Goal: Information Seeking & Learning: Learn about a topic

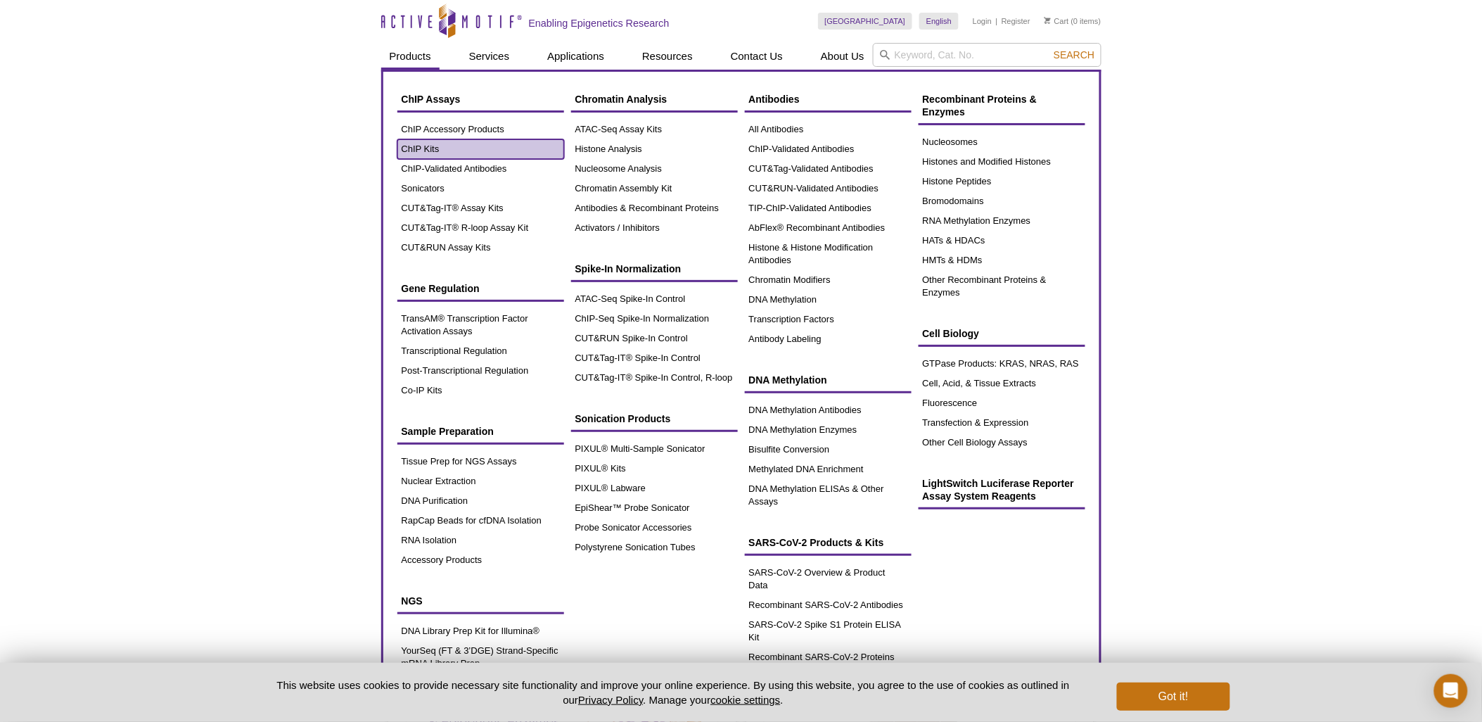
click at [426, 142] on link "ChIP Kits" at bounding box center [480, 149] width 167 height 20
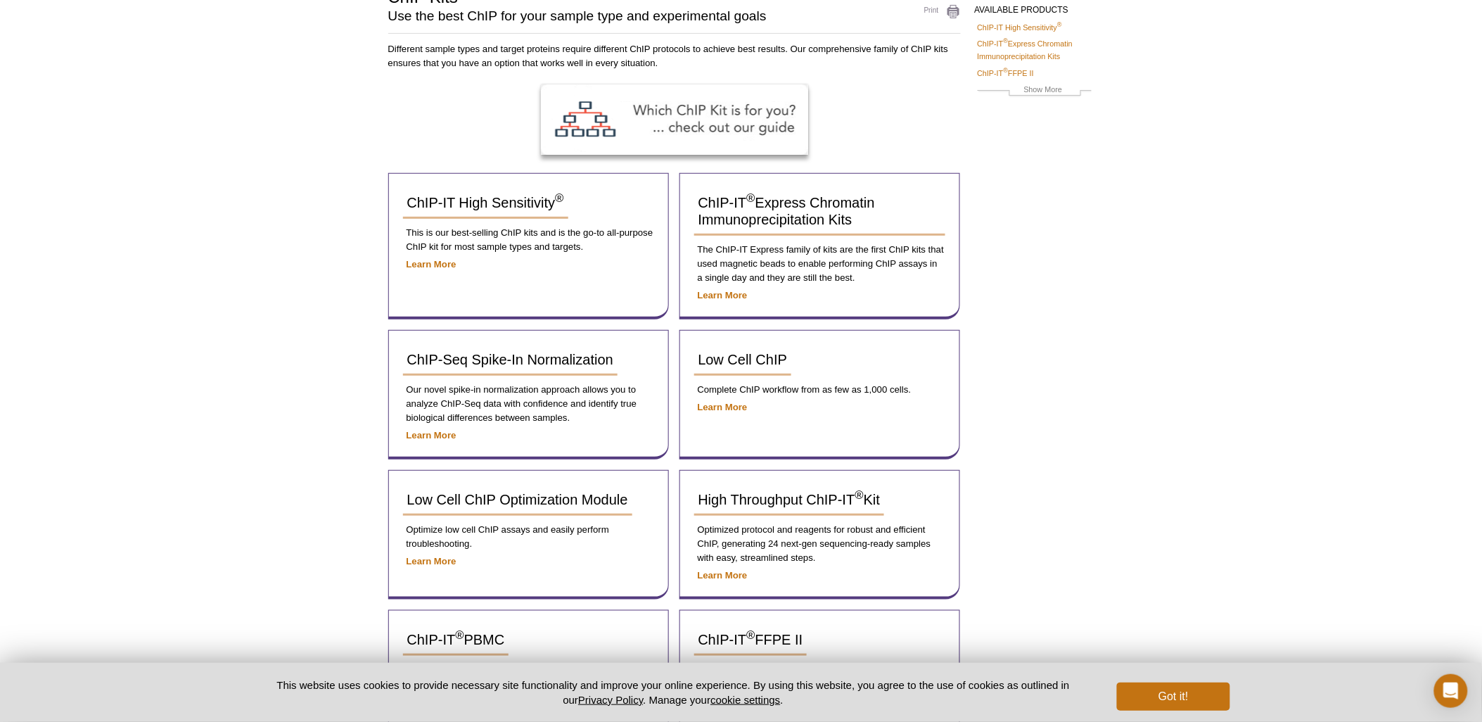
scroll to position [115, 0]
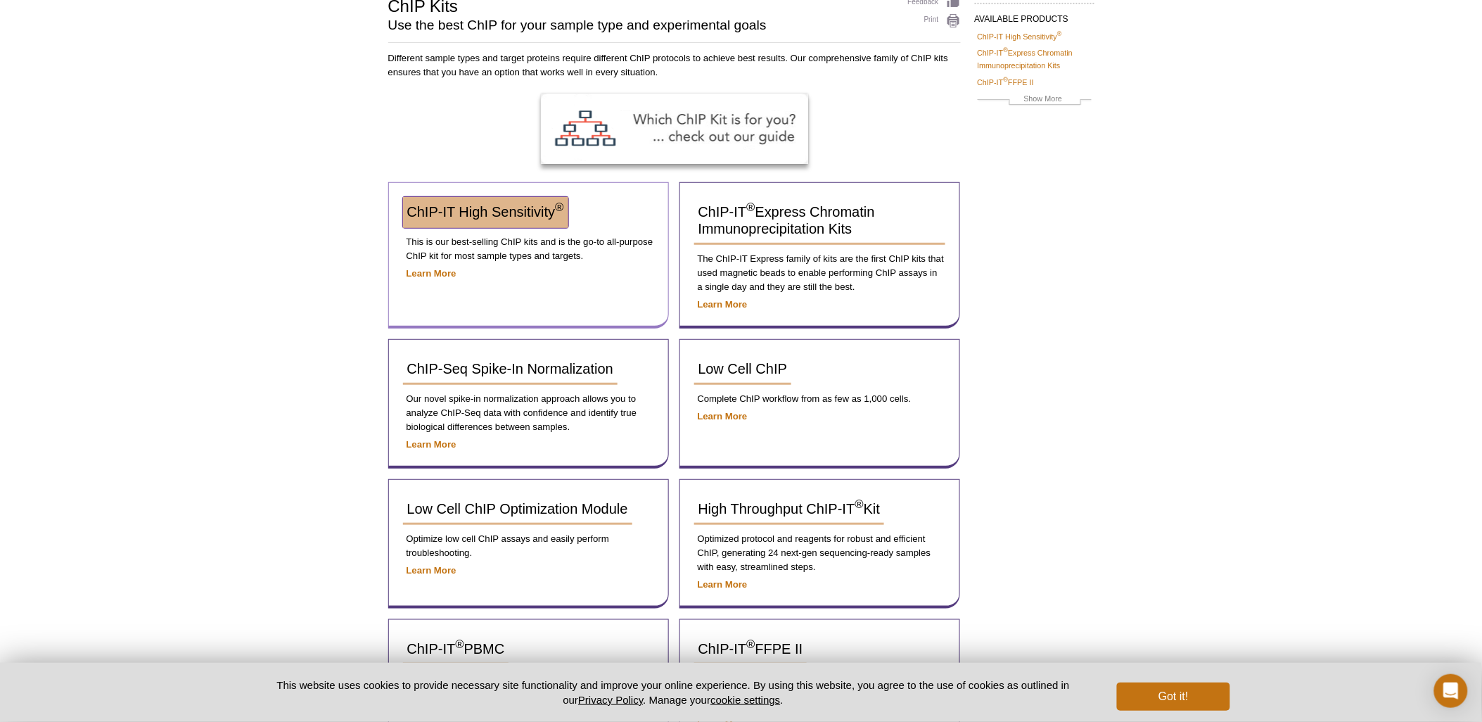
click at [519, 216] on span "ChIP-IT High Sensitivity ®" at bounding box center [485, 211] width 157 height 15
